Goal: Task Accomplishment & Management: Manage account settings

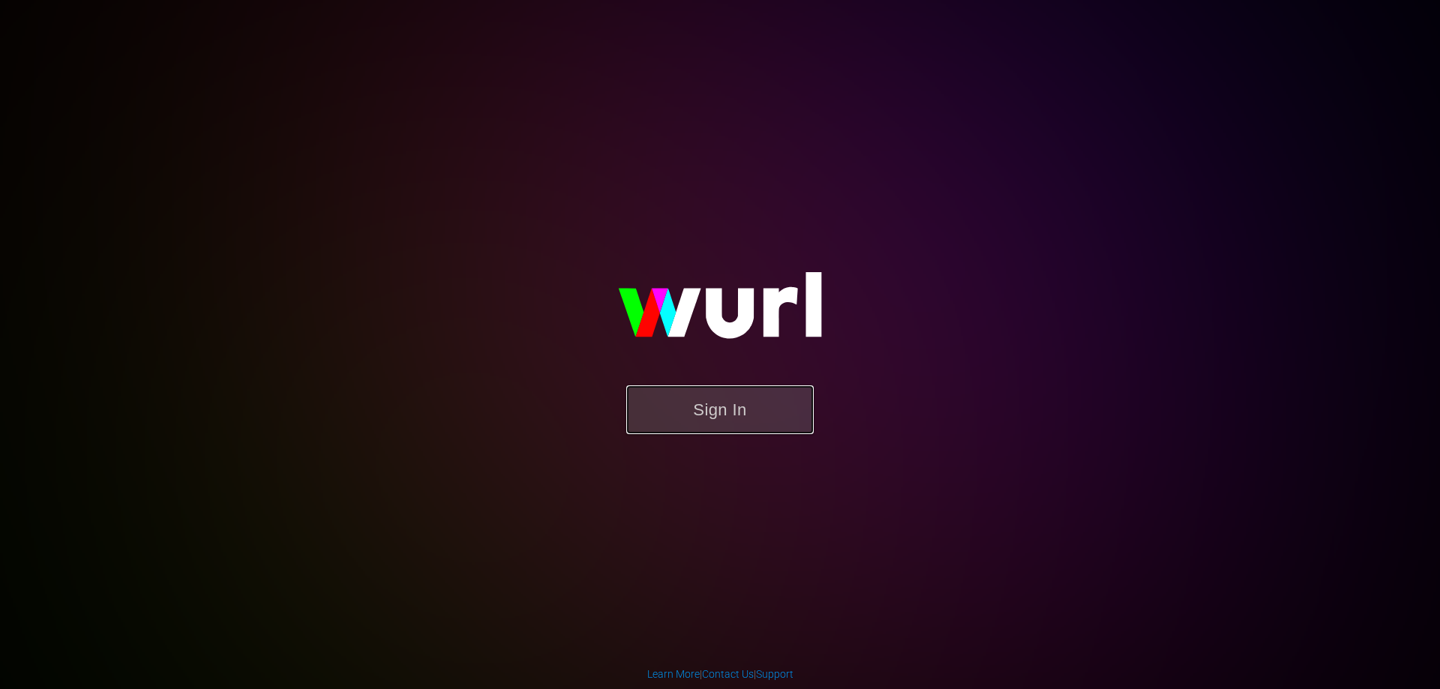
click at [695, 433] on button "Sign In" at bounding box center [720, 410] width 188 height 49
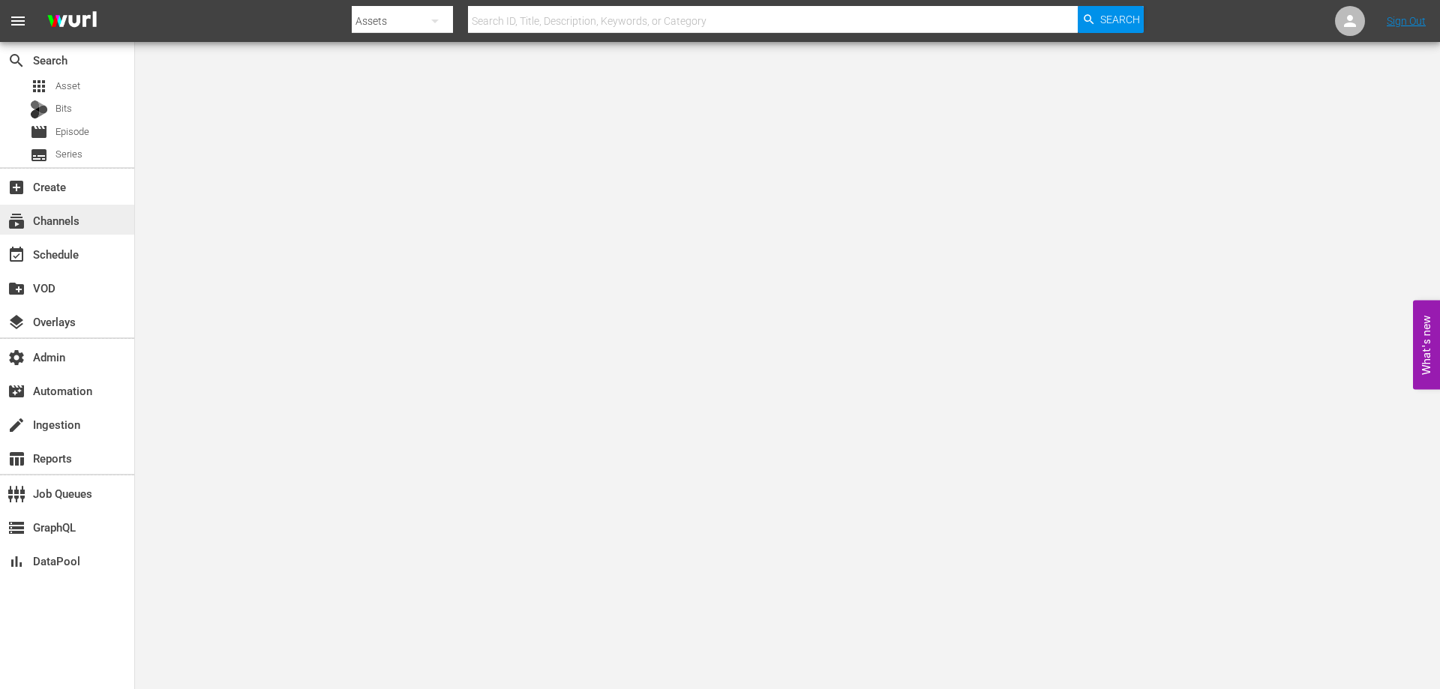
click at [68, 212] on div "subscriptions Channels" at bounding box center [42, 219] width 84 height 14
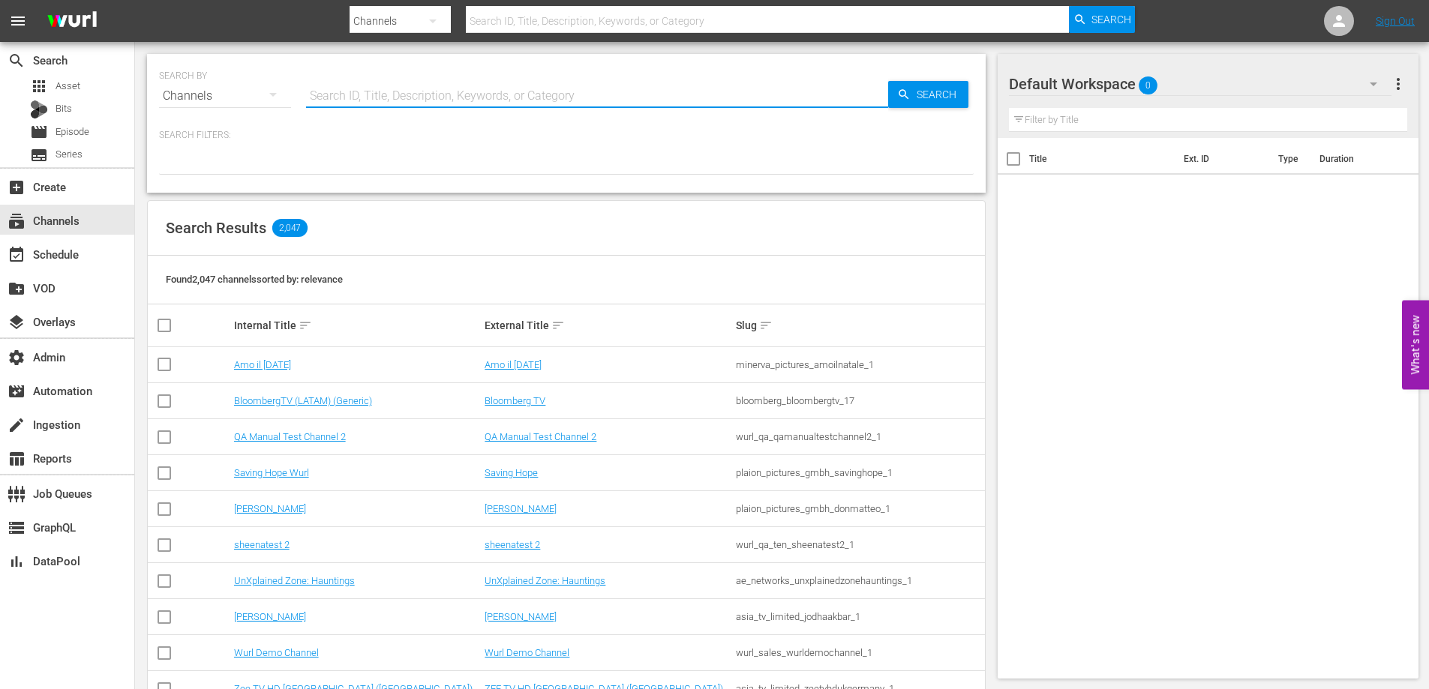
click at [390, 105] on input "text" at bounding box center [597, 96] width 582 height 36
paste input "1145"
type input "1145"
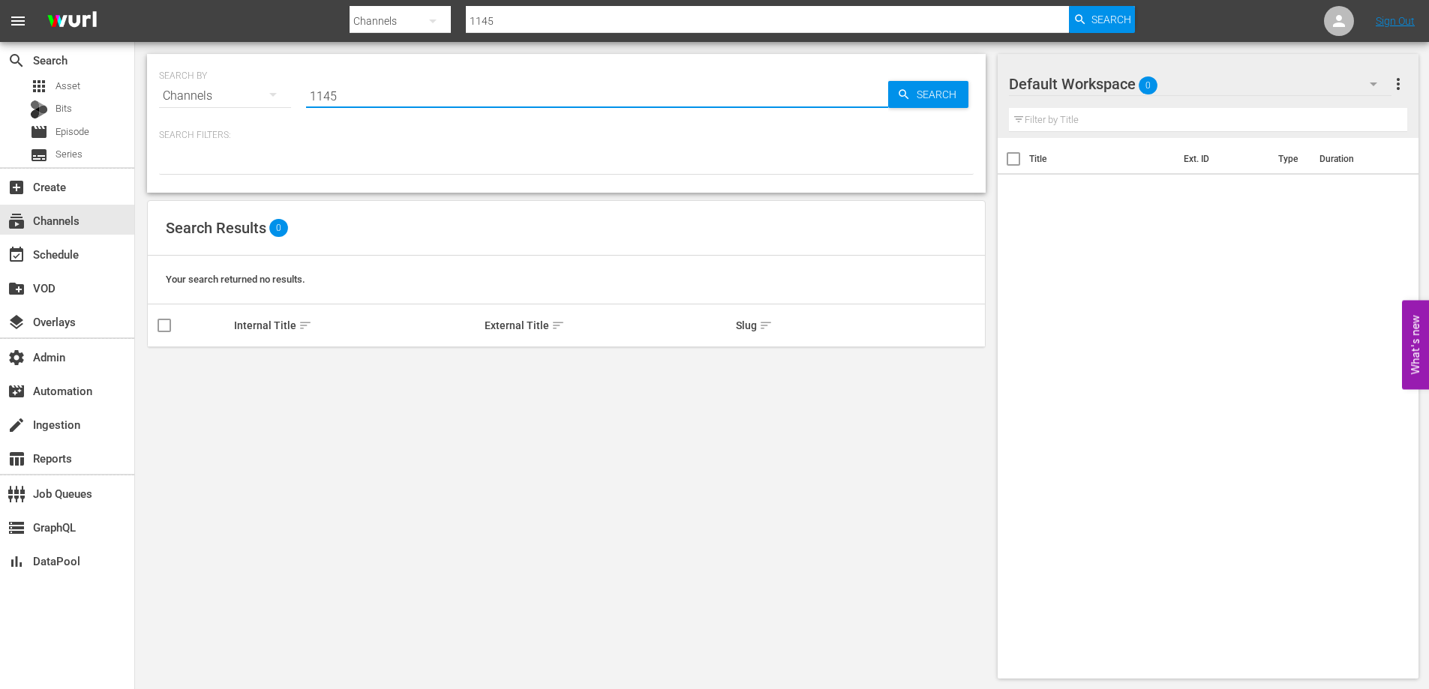
click at [368, 101] on input "1145" at bounding box center [597, 96] width 582 height 36
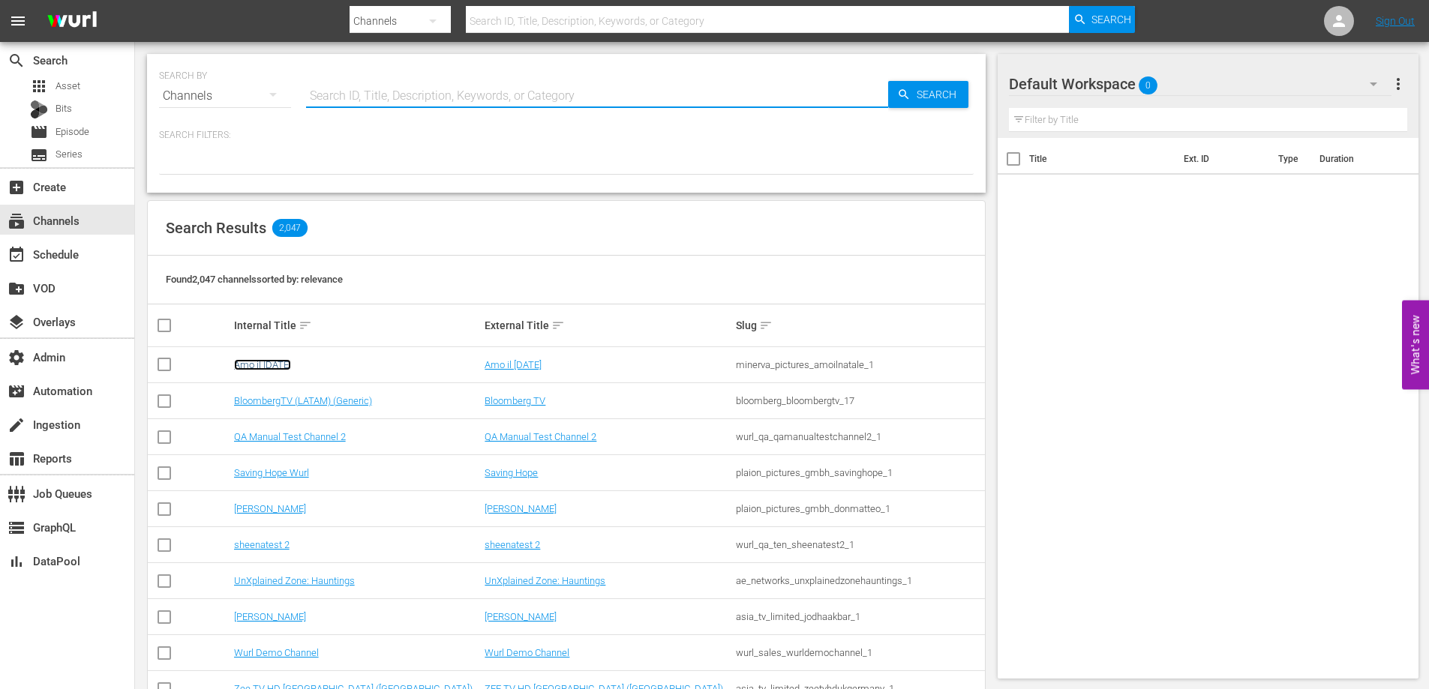
click at [277, 364] on link "Amo il Natale" at bounding box center [262, 364] width 57 height 11
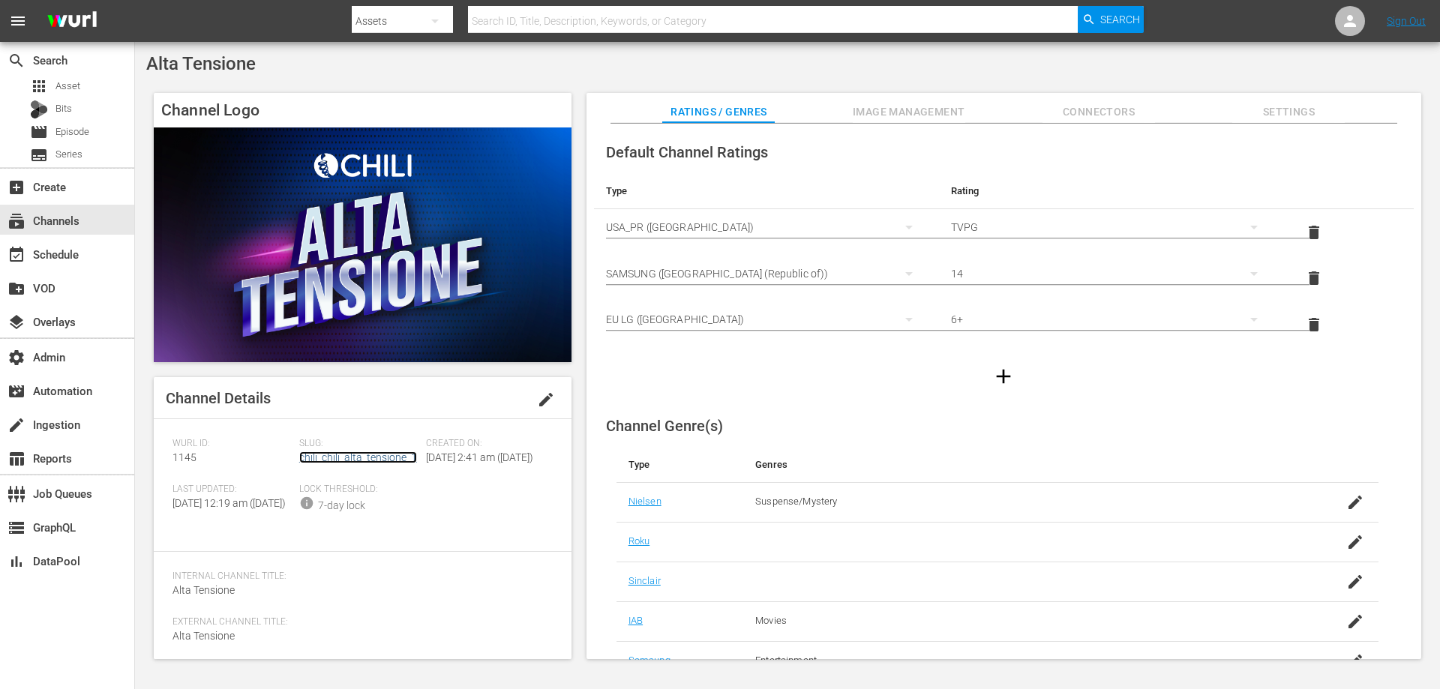
click at [364, 461] on link "chili_chili_alta_tensione_1" at bounding box center [358, 458] width 118 height 12
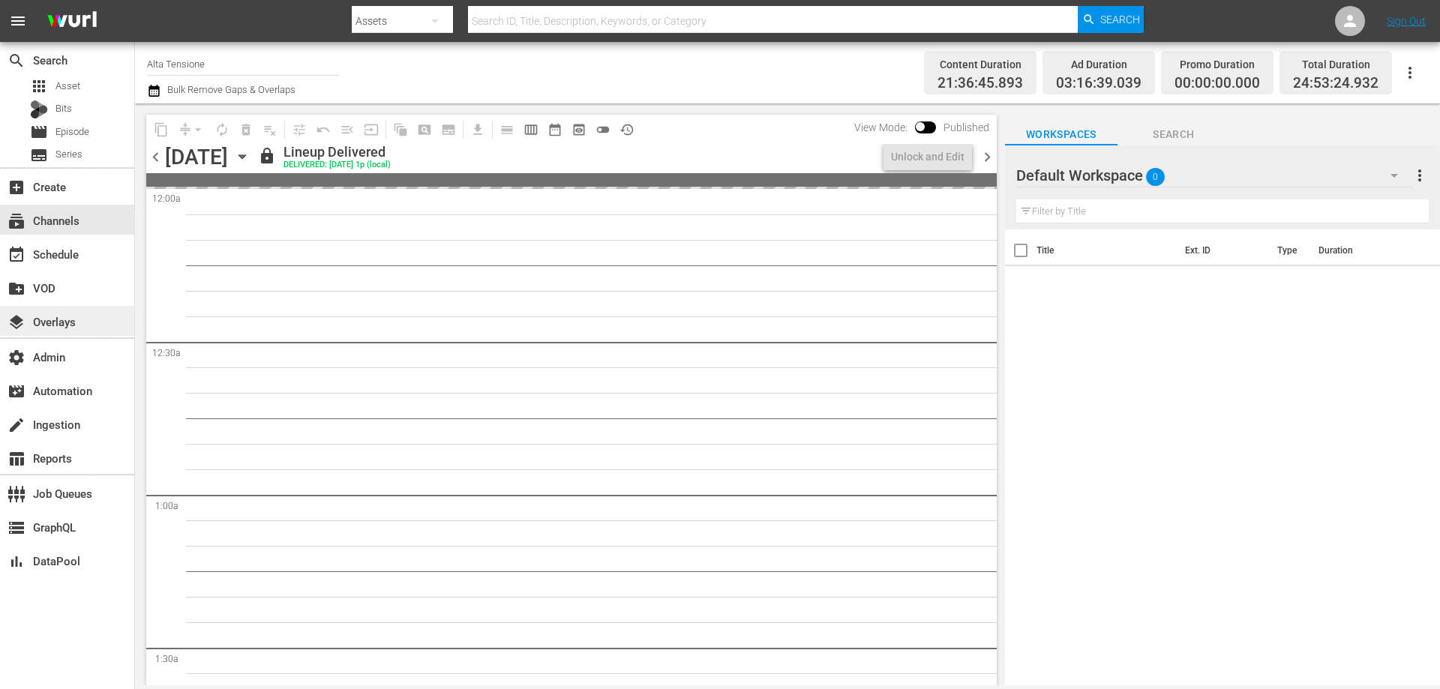
click at [68, 326] on div "layers Overlays" at bounding box center [42, 320] width 84 height 14
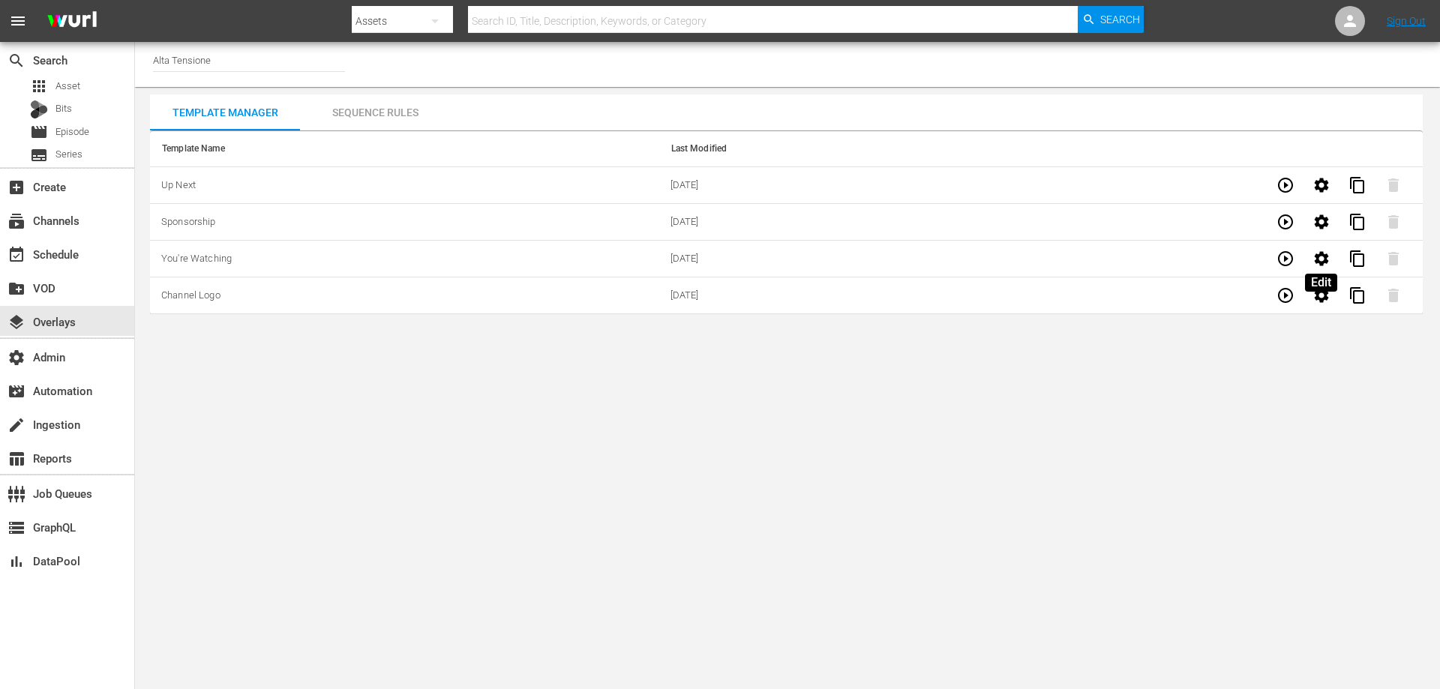
click at [1326, 260] on icon "button" at bounding box center [1321, 258] width 14 height 14
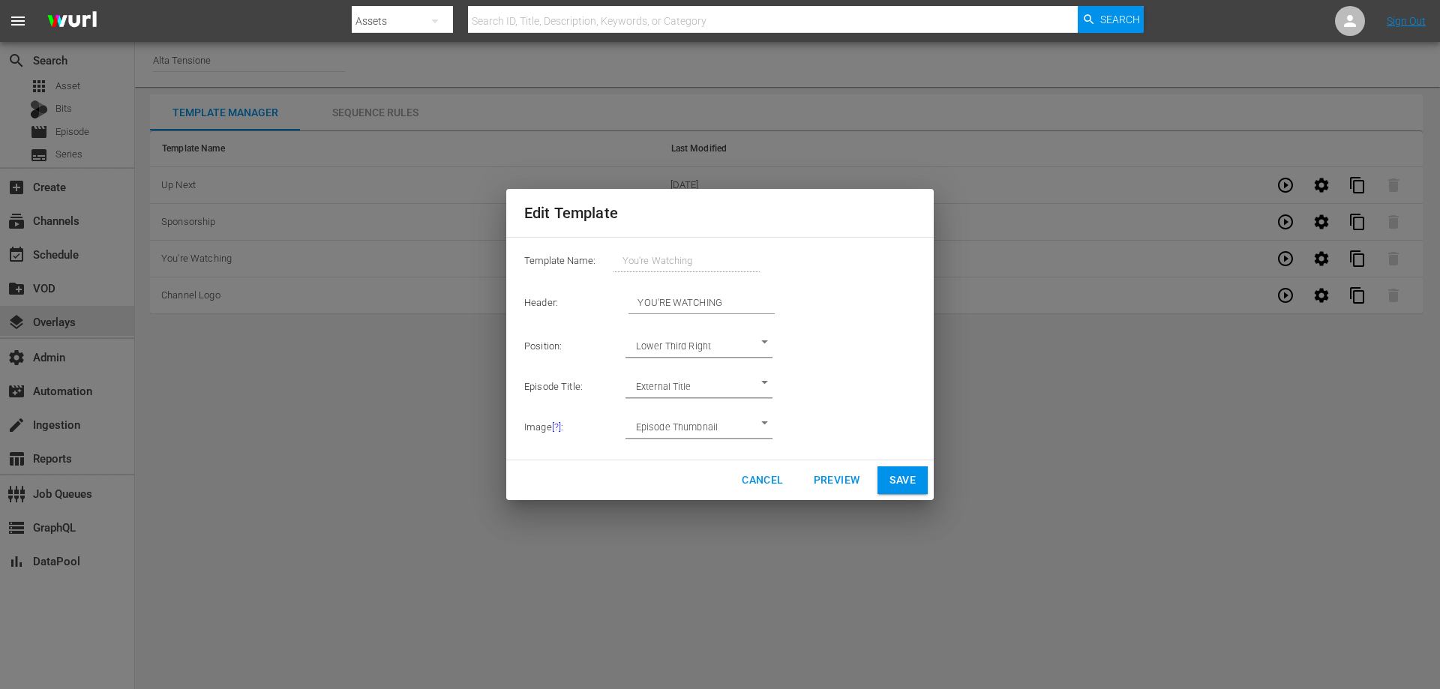
click at [759, 480] on span "Cancel" at bounding box center [762, 480] width 41 height 19
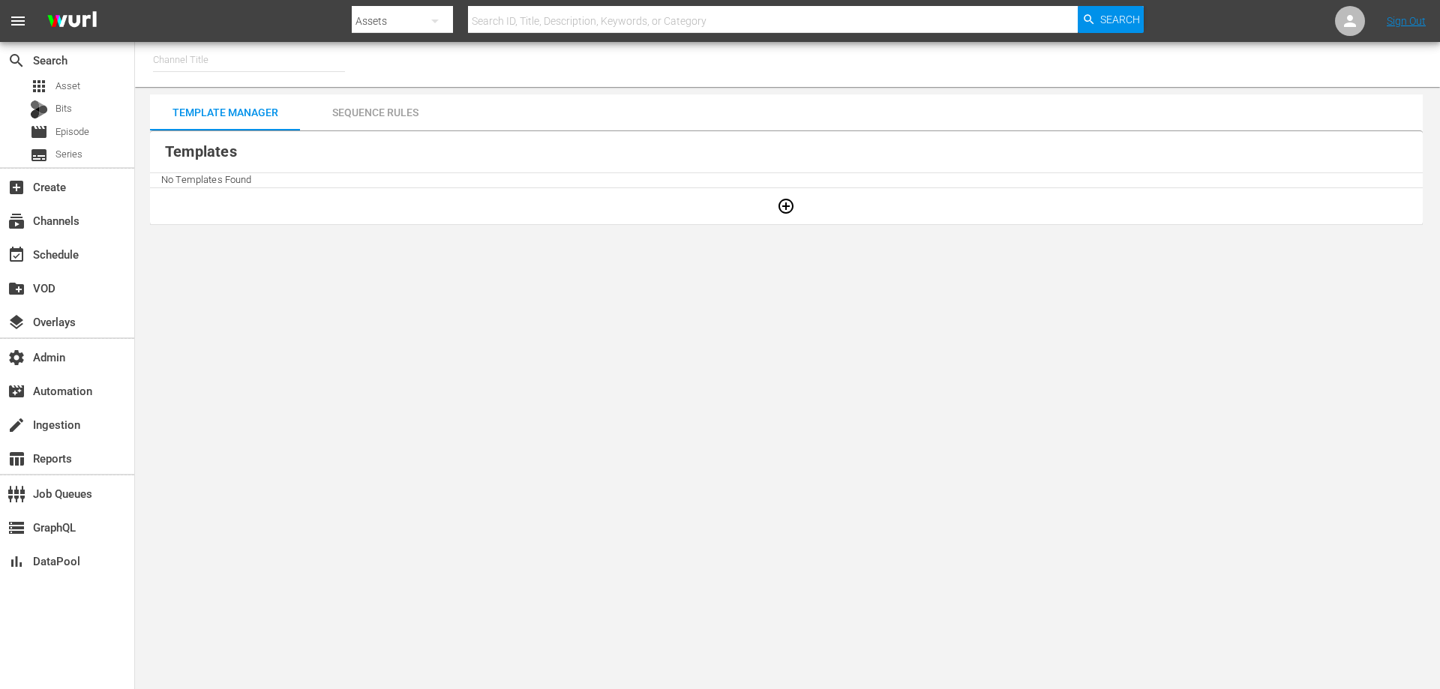
type input "Shark Zone (PKA Bizzarro Movies then DinoMonsters Movies then CineAliens) (607)"
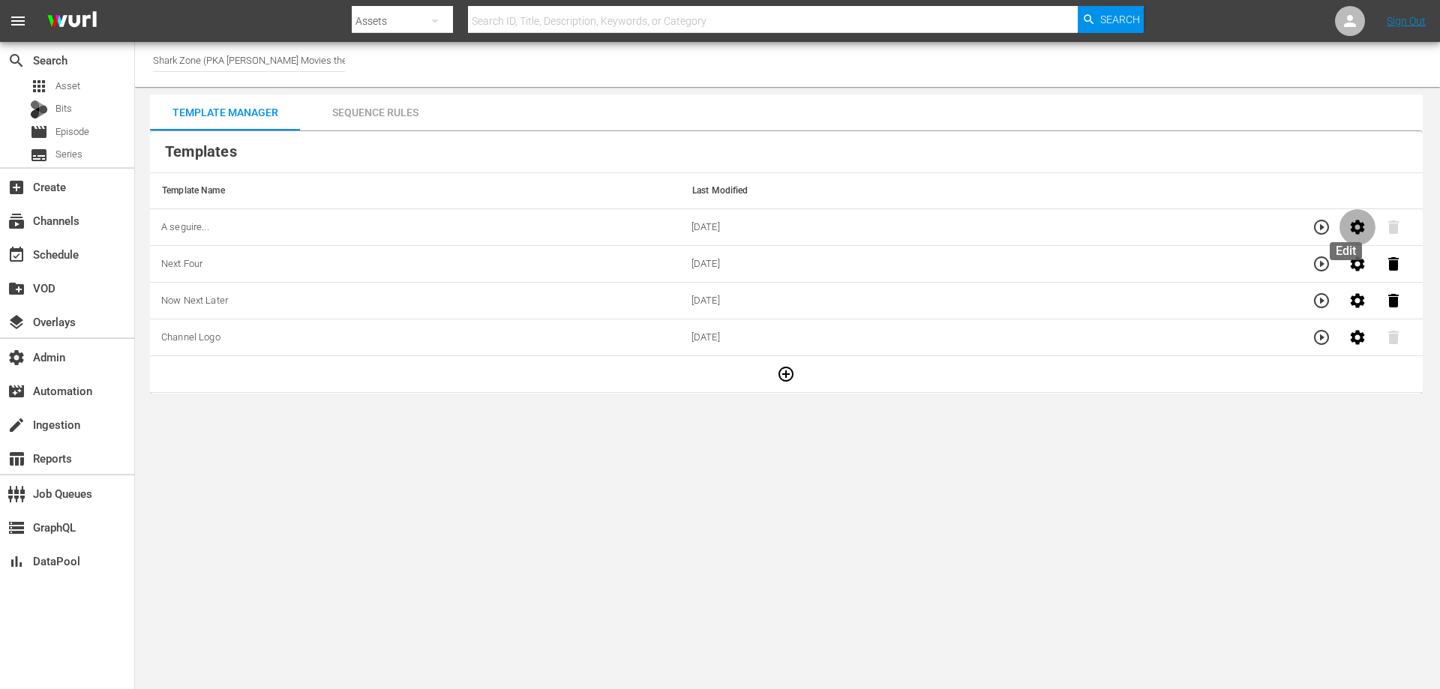
click at [1357, 227] on button "button" at bounding box center [1358, 227] width 36 height 36
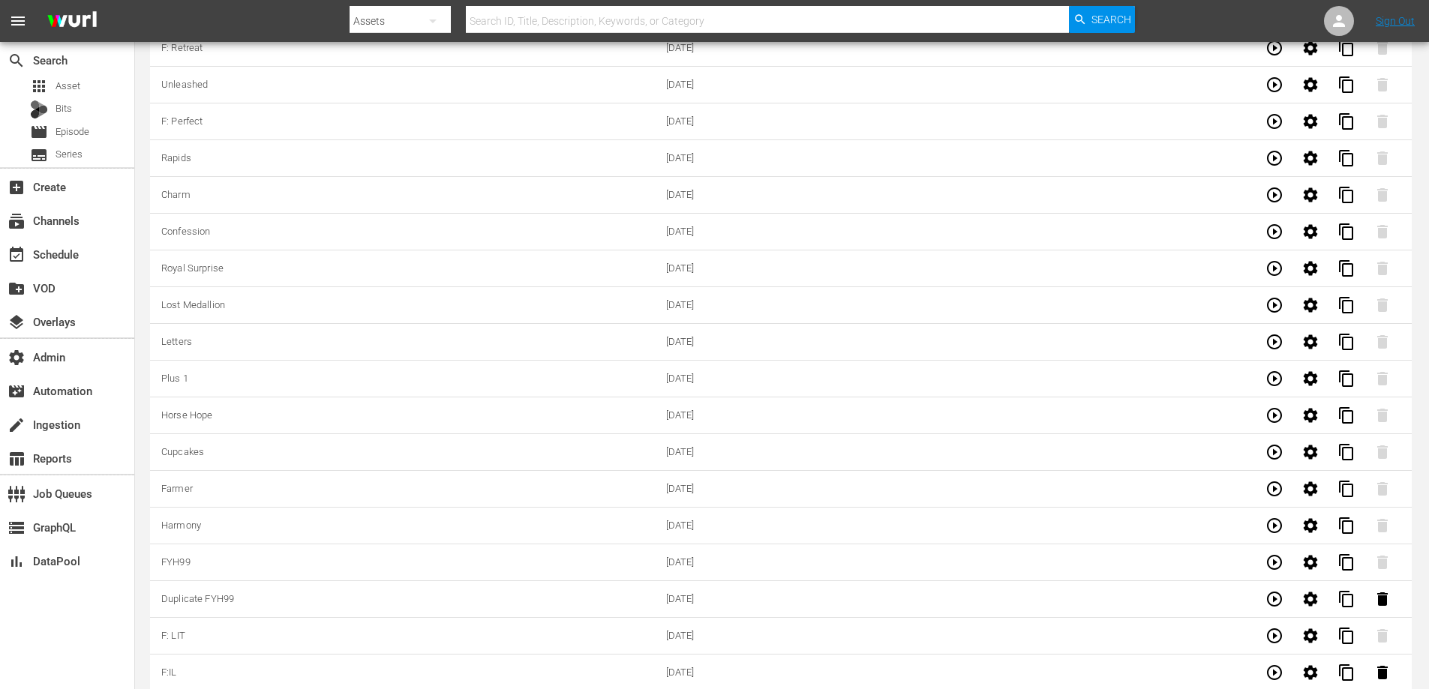
scroll to position [4778, 0]
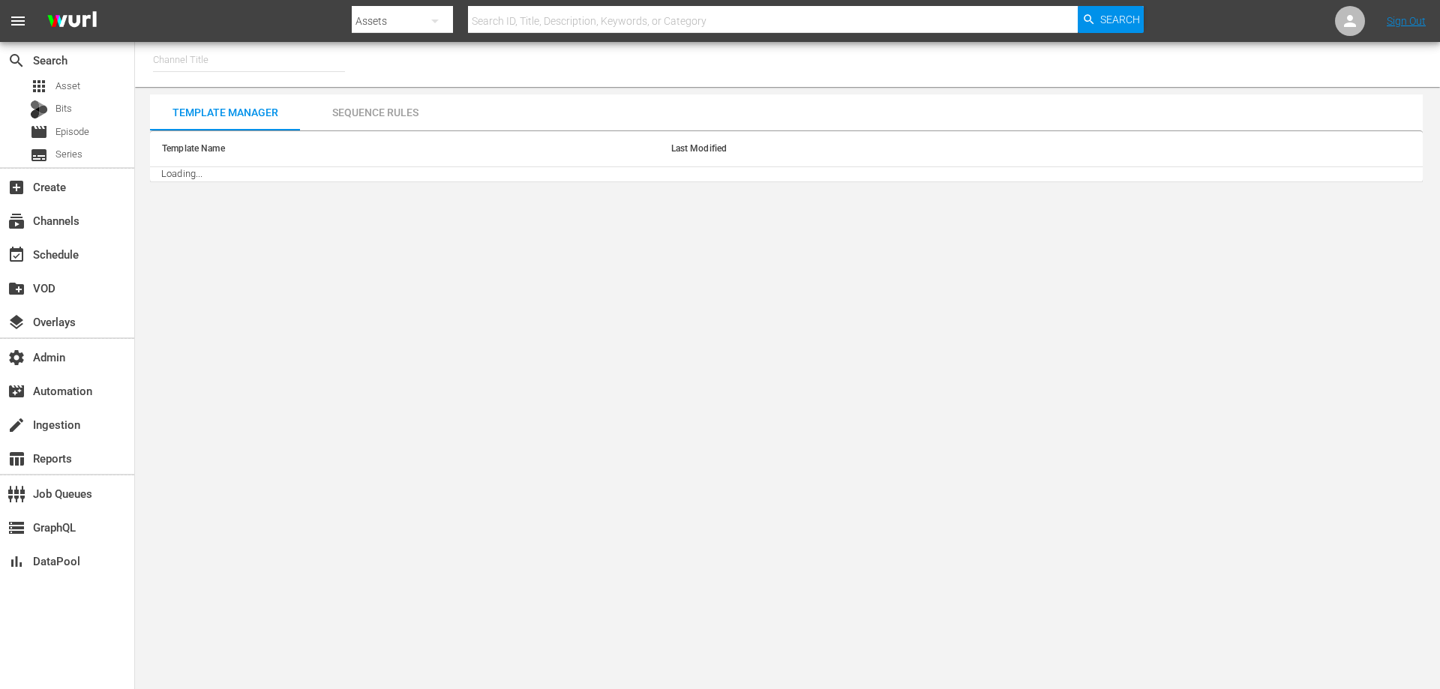
type input "ROKU-US -SPARK TV (1077)"
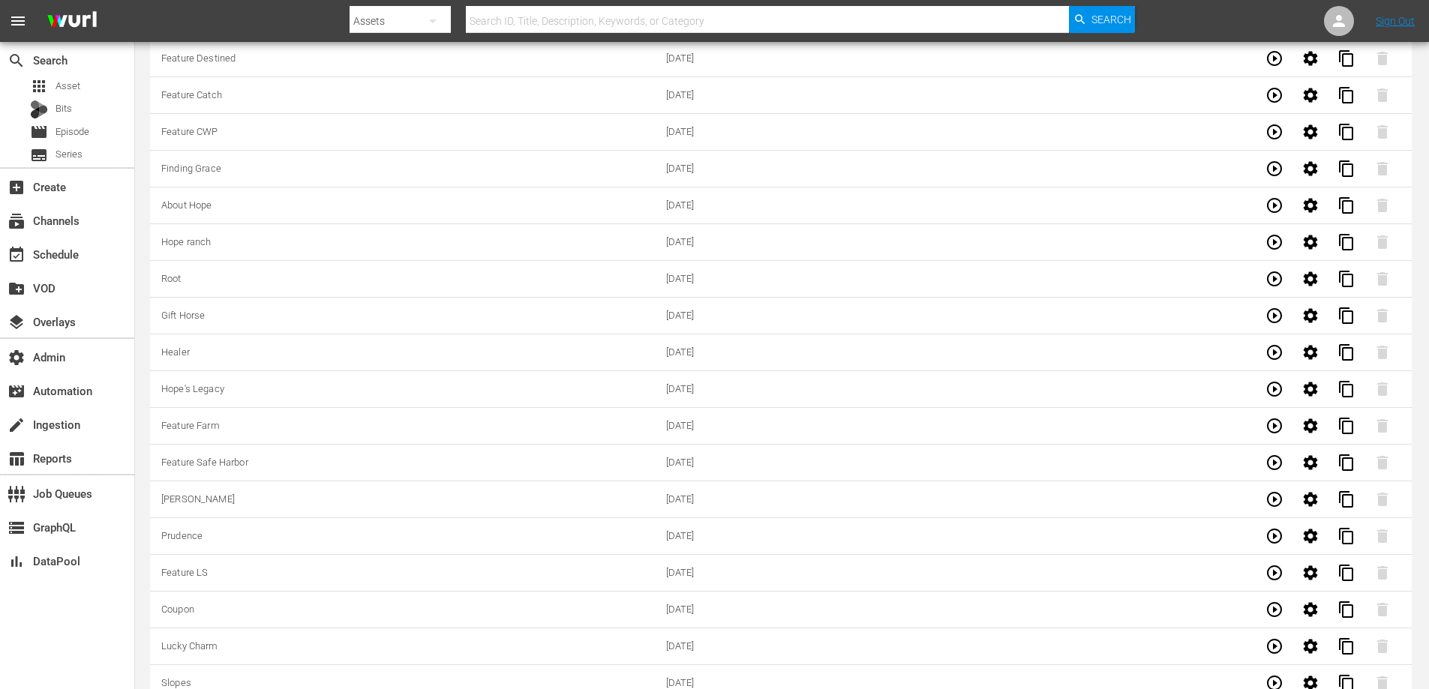
scroll to position [1375, 0]
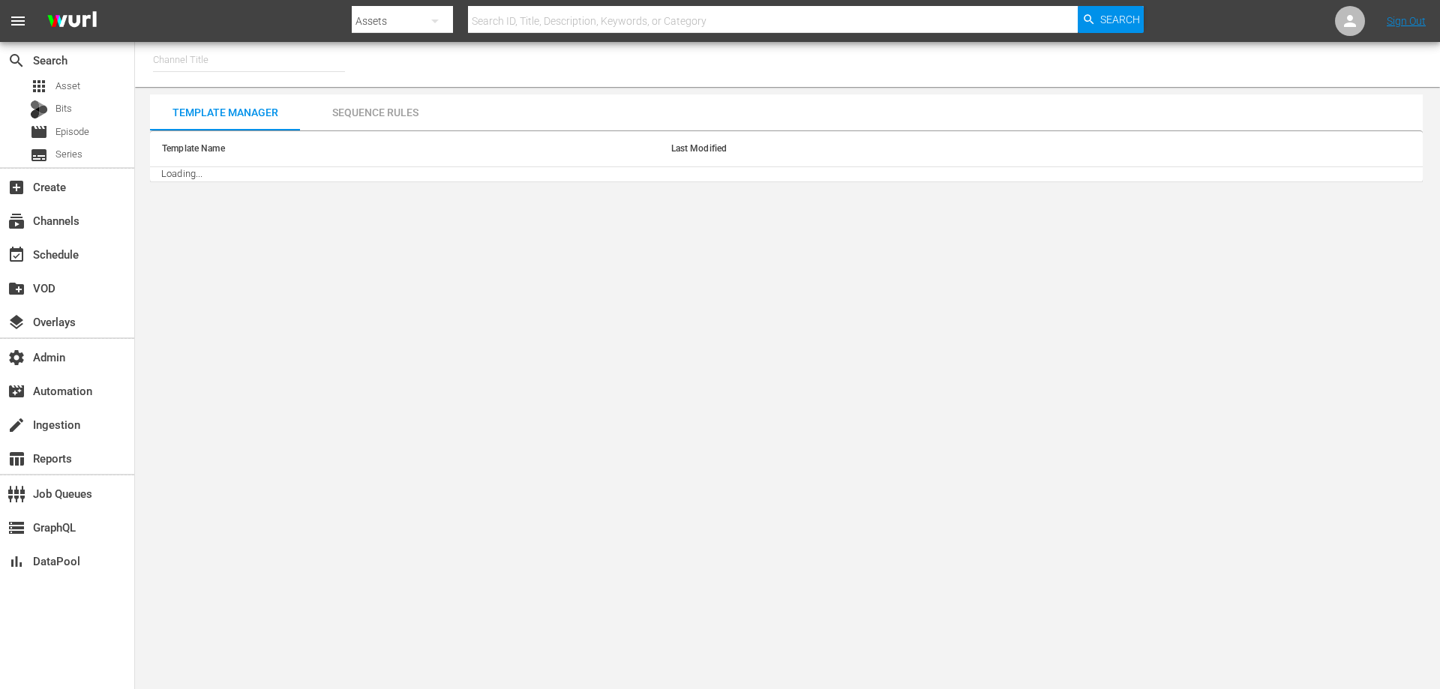
type input "Integration Channel 1 (561)"
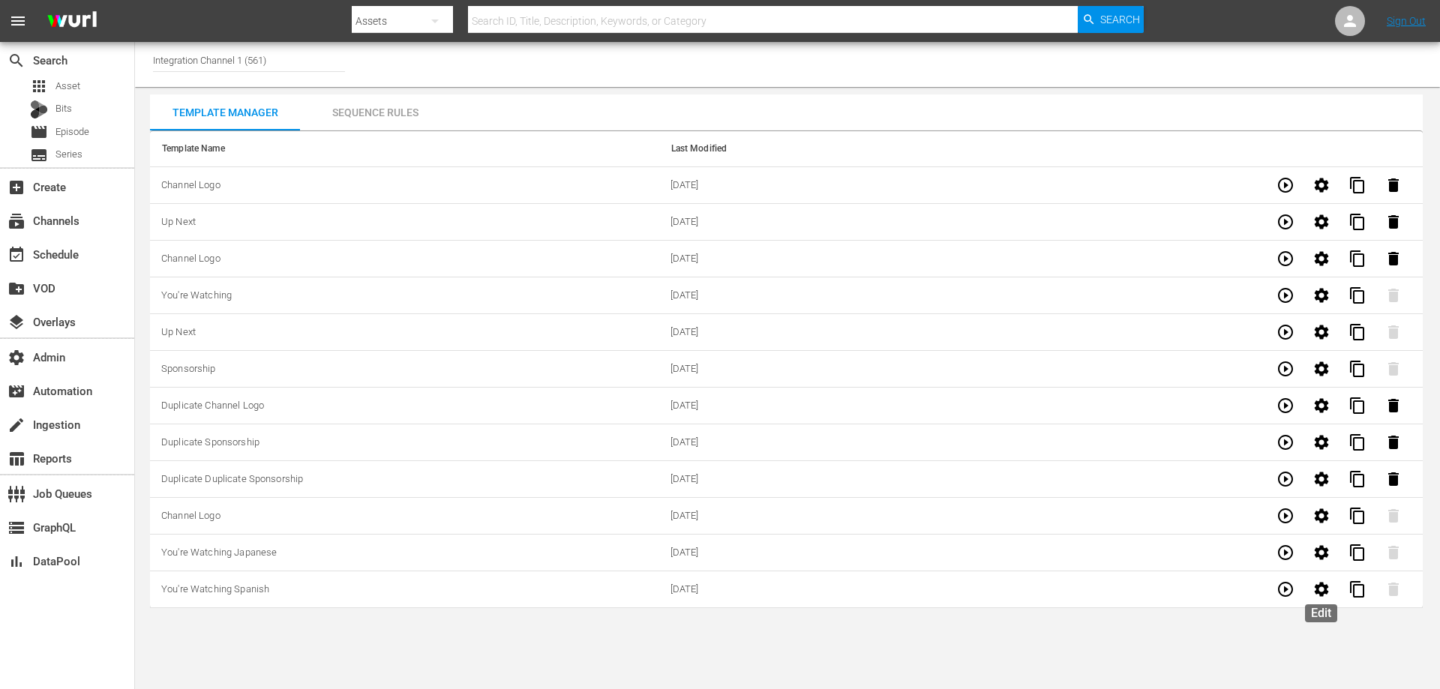
click at [1319, 584] on icon "button" at bounding box center [1322, 590] width 18 height 18
click at [1329, 299] on icon "button" at bounding box center [1322, 296] width 18 height 18
click at [1328, 361] on icon "button" at bounding box center [1322, 369] width 18 height 18
